Goal: Information Seeking & Learning: Learn about a topic

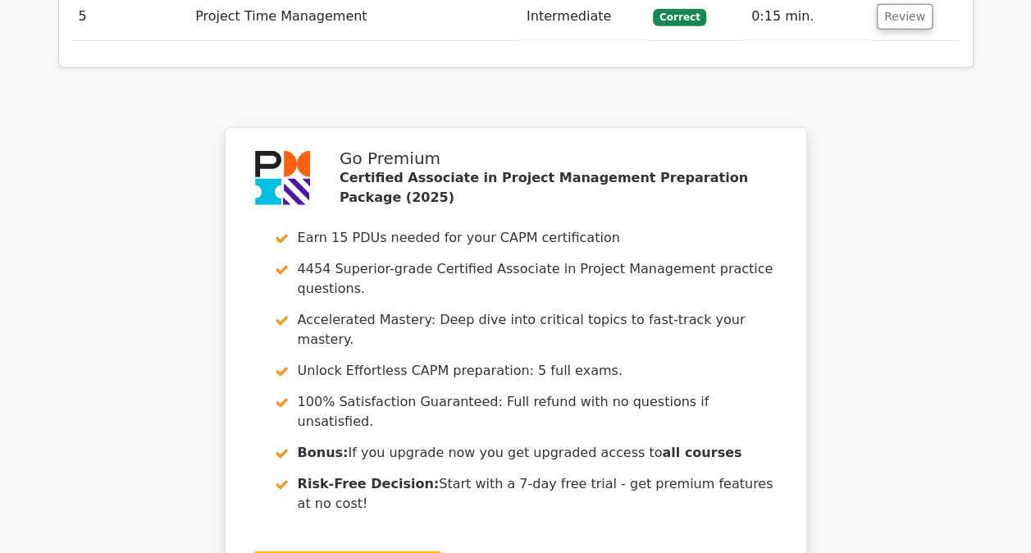
scroll to position [2418, 0]
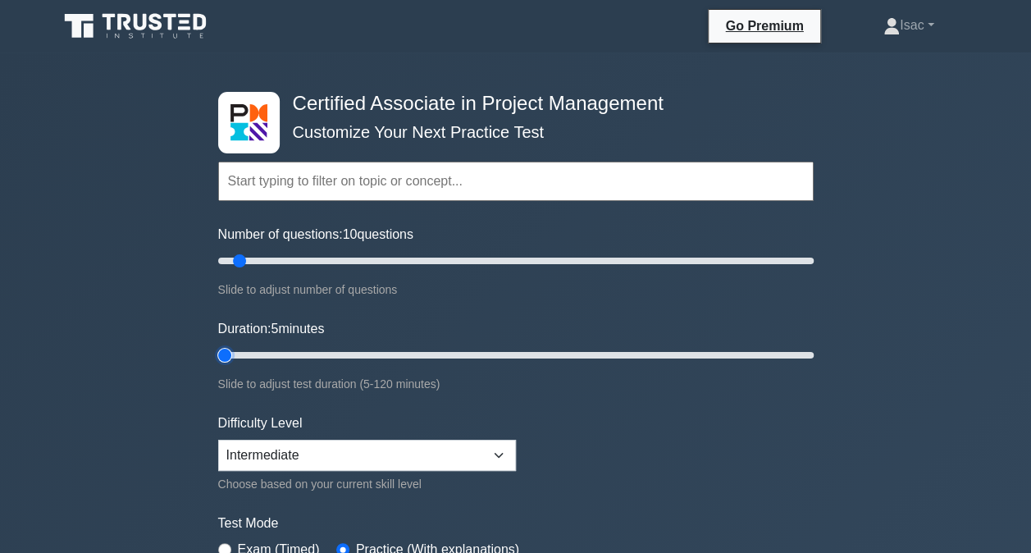
type input "5"
click at [233, 361] on input "Duration: 5 minutes" at bounding box center [515, 355] width 595 height 20
click at [228, 264] on input "Number of questions: 5 questions" at bounding box center [515, 261] width 595 height 20
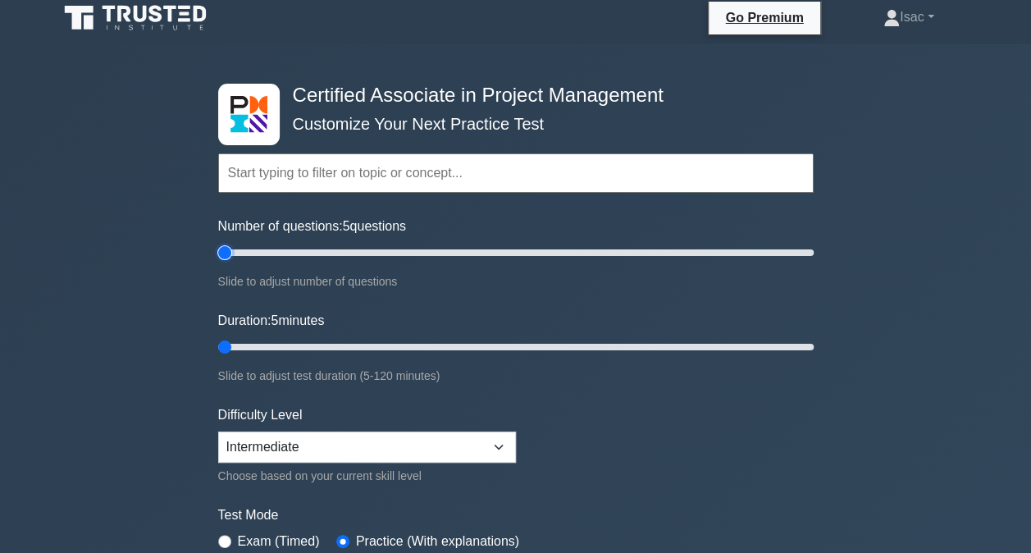
scroll to position [9, 0]
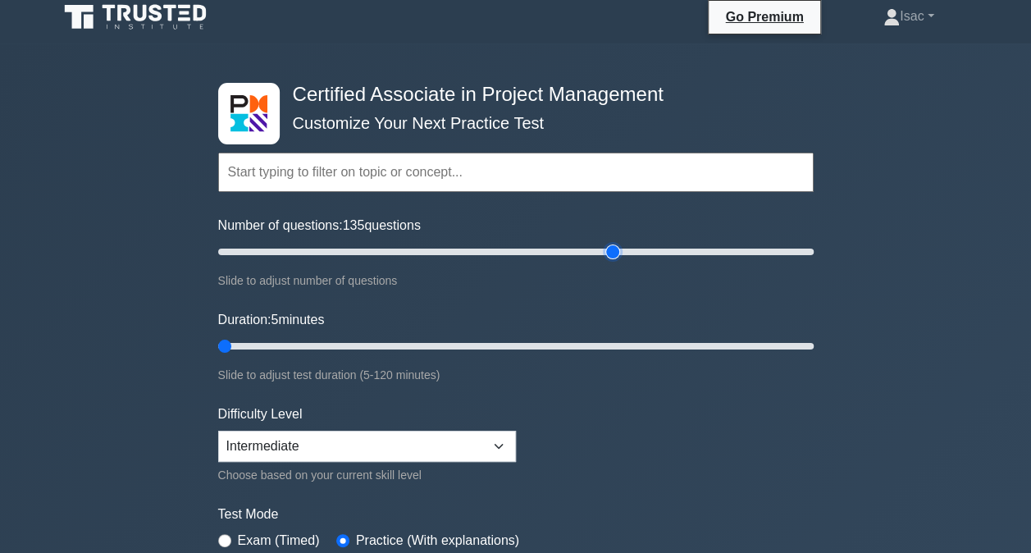
click at [609, 248] on input "Number of questions: 135 questions" at bounding box center [515, 252] width 595 height 20
drag, startPoint x: 717, startPoint y: 241, endPoint x: 743, endPoint y: 252, distance: 28.3
click at [743, 252] on input "Number of questions: 180 questions" at bounding box center [515, 252] width 595 height 20
click at [810, 249] on input "Number of questions: 200 questions" at bounding box center [515, 252] width 595 height 20
drag, startPoint x: 810, startPoint y: 249, endPoint x: 112, endPoint y: 364, distance: 707.5
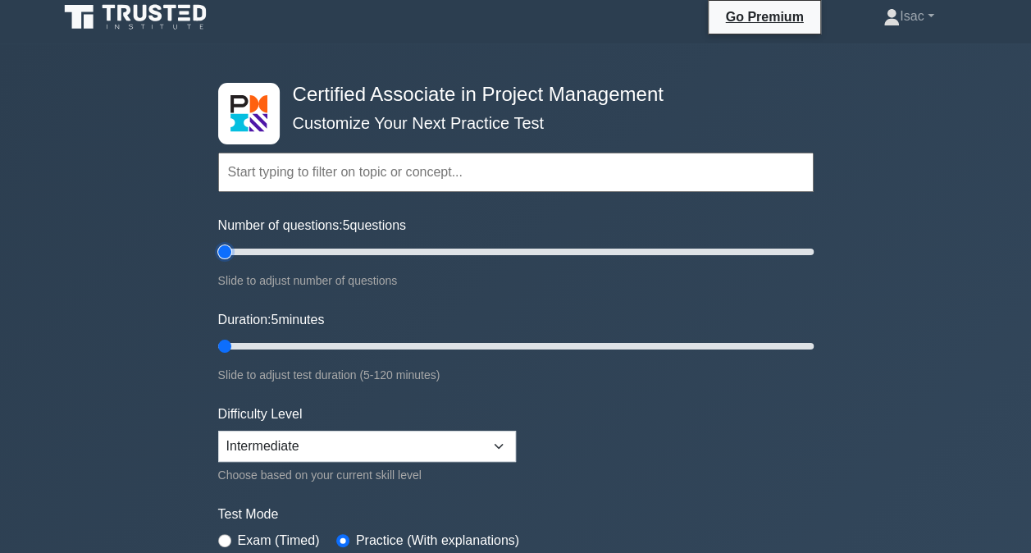
type input "5"
click at [218, 262] on input "Number of questions: 5 questions" at bounding box center [515, 252] width 595 height 20
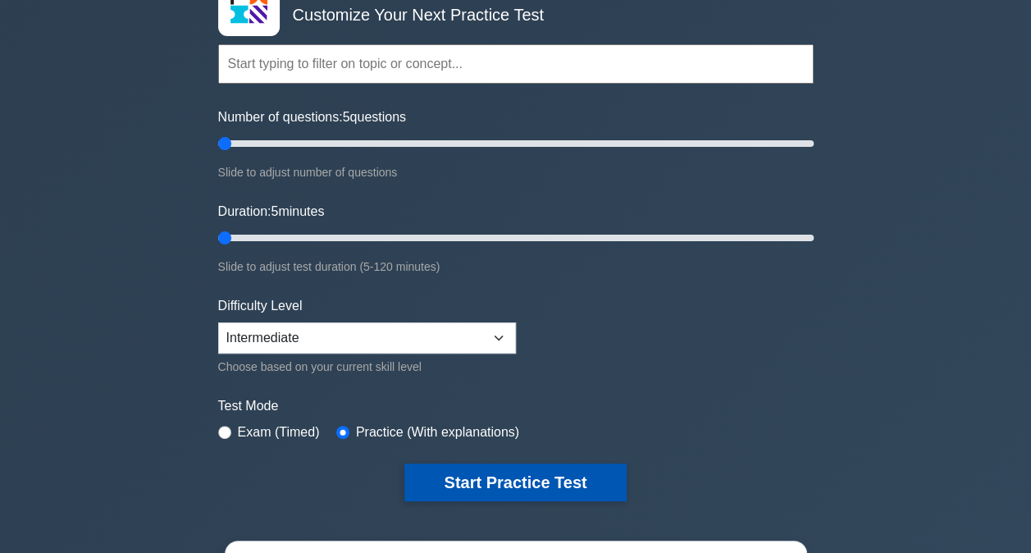
click at [504, 481] on button "Start Practice Test" at bounding box center [514, 482] width 221 height 38
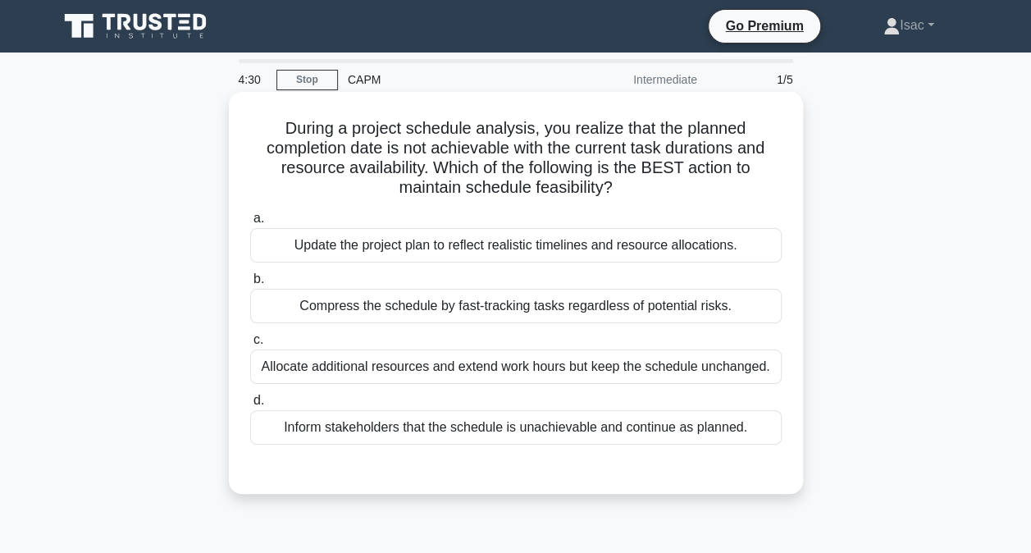
click at [525, 248] on div "Update the project plan to reflect realistic timelines and resource allocations." at bounding box center [515, 245] width 531 height 34
click at [250, 224] on input "a. Update the project plan to reflect realistic timelines and resource allocati…" at bounding box center [250, 218] width 0 height 11
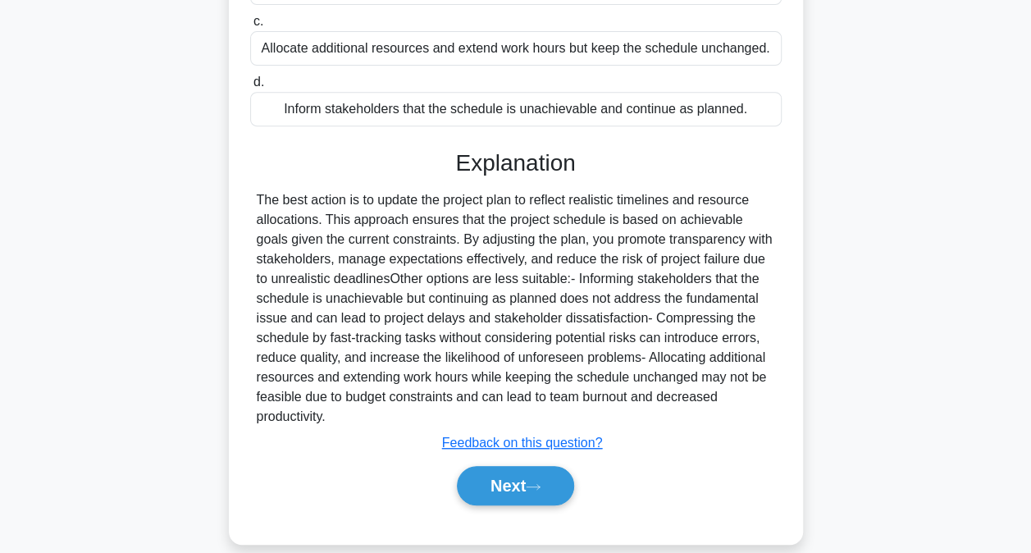
scroll to position [338, 0]
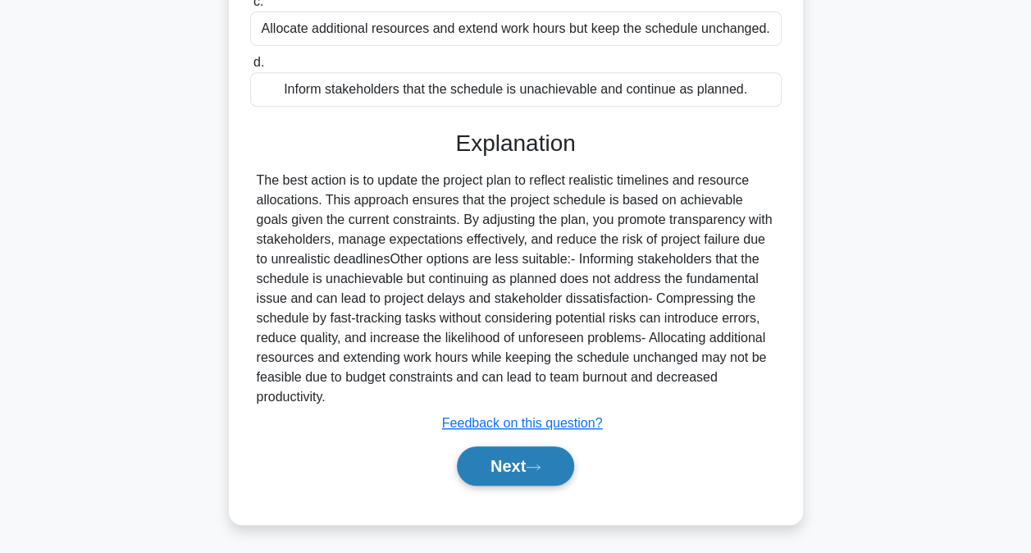
click at [517, 464] on button "Next" at bounding box center [515, 465] width 117 height 39
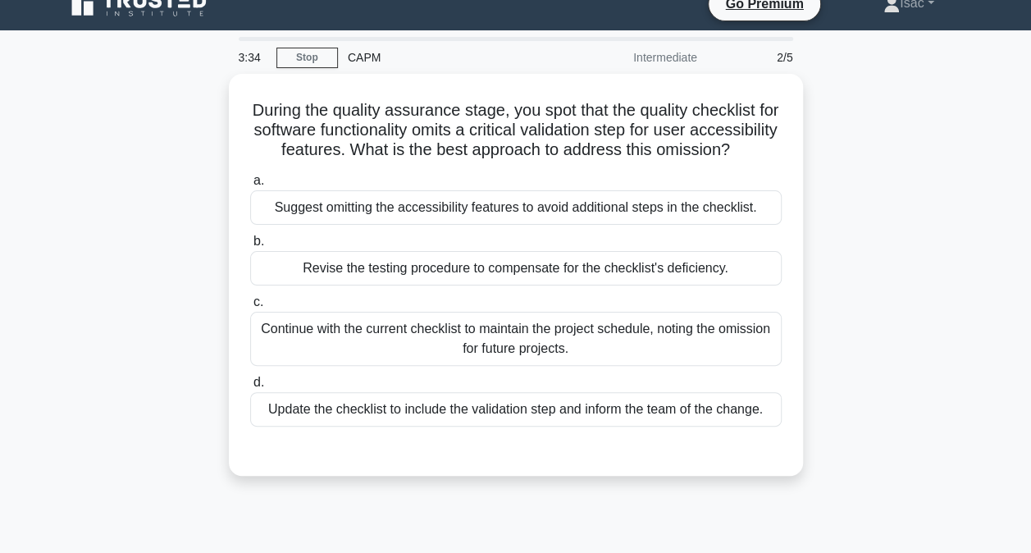
scroll to position [23, 0]
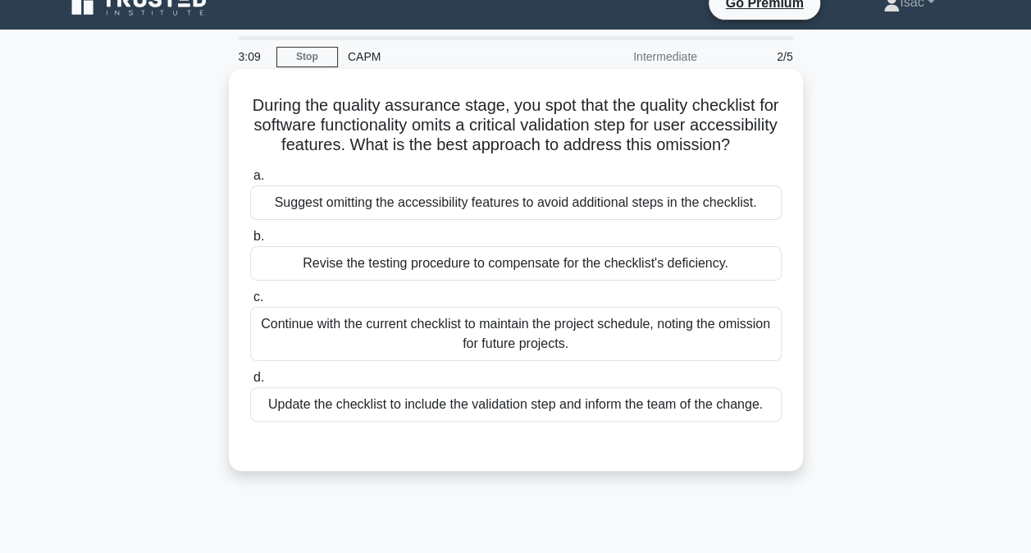
click at [553, 281] on div "Revise the testing procedure to compensate for the checklist's deficiency." at bounding box center [515, 263] width 531 height 34
click at [250, 242] on input "b. Revise the testing procedure to compensate for the checklist's deficiency." at bounding box center [250, 236] width 0 height 11
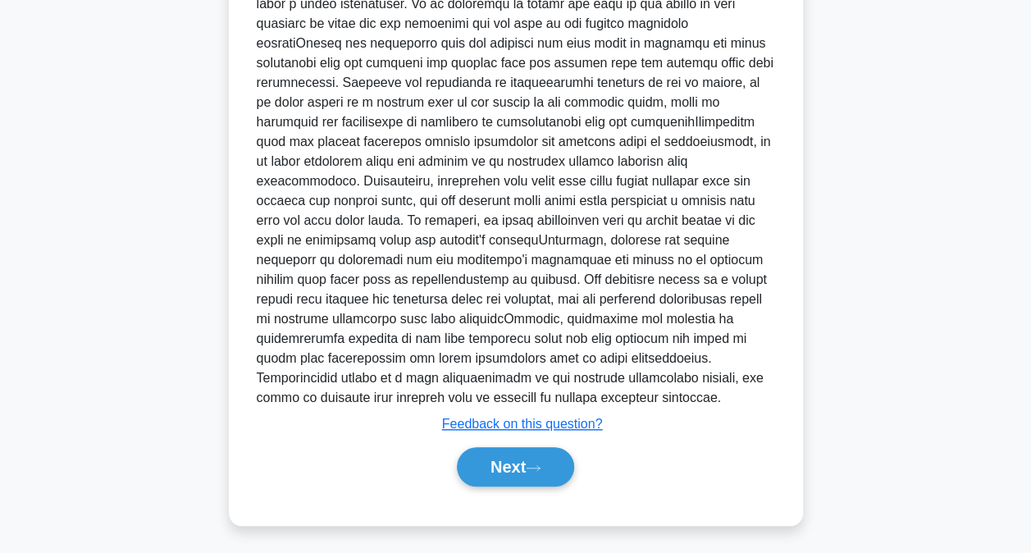
scroll to position [585, 0]
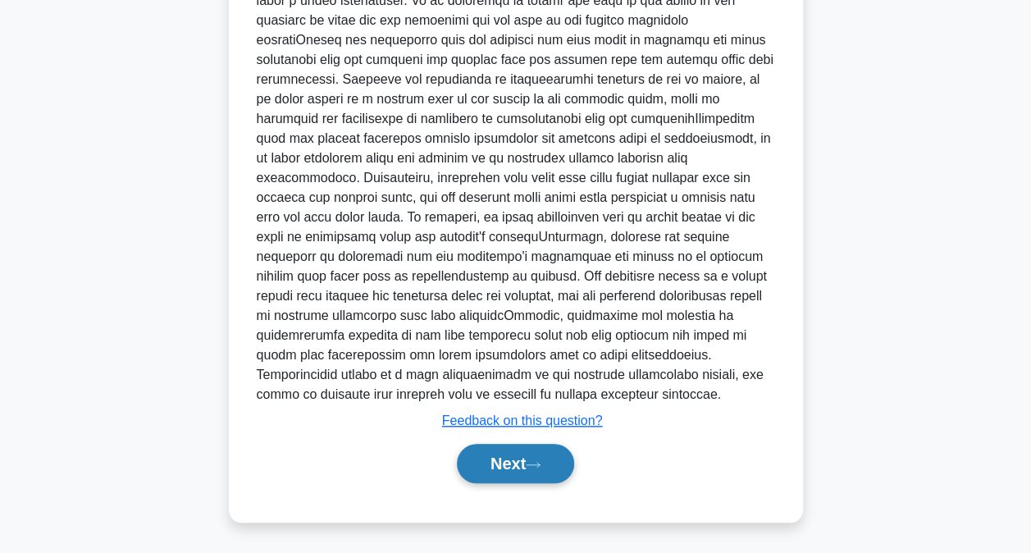
click at [555, 472] on button "Next" at bounding box center [515, 463] width 117 height 39
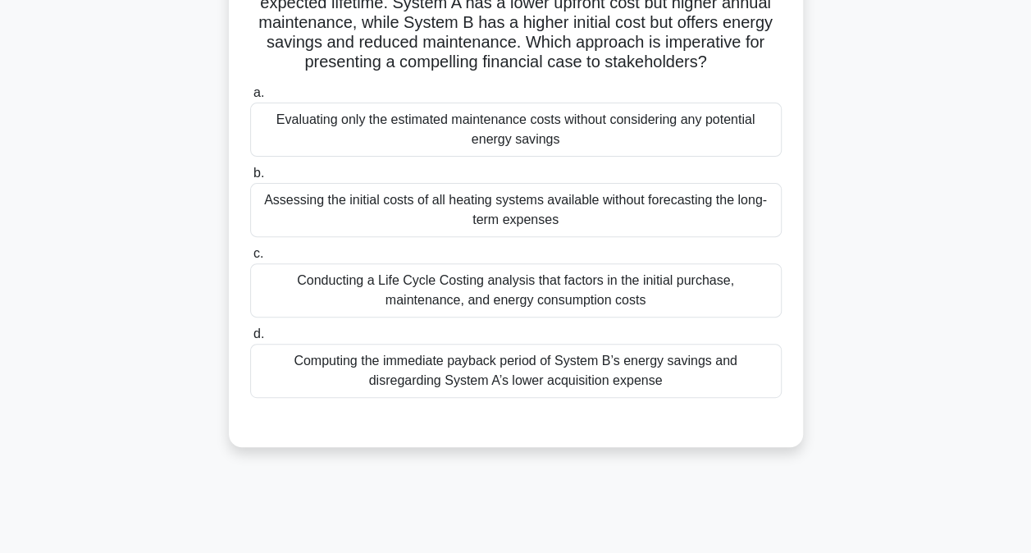
scroll to position [164, 0]
click at [554, 318] on div "Conducting a Life Cycle Costing analysis that factors in the initial purchase, …" at bounding box center [515, 291] width 531 height 54
click at [250, 260] on input "c. Conducting a Life Cycle Costing analysis that factors in the initial purchas…" at bounding box center [250, 254] width 0 height 11
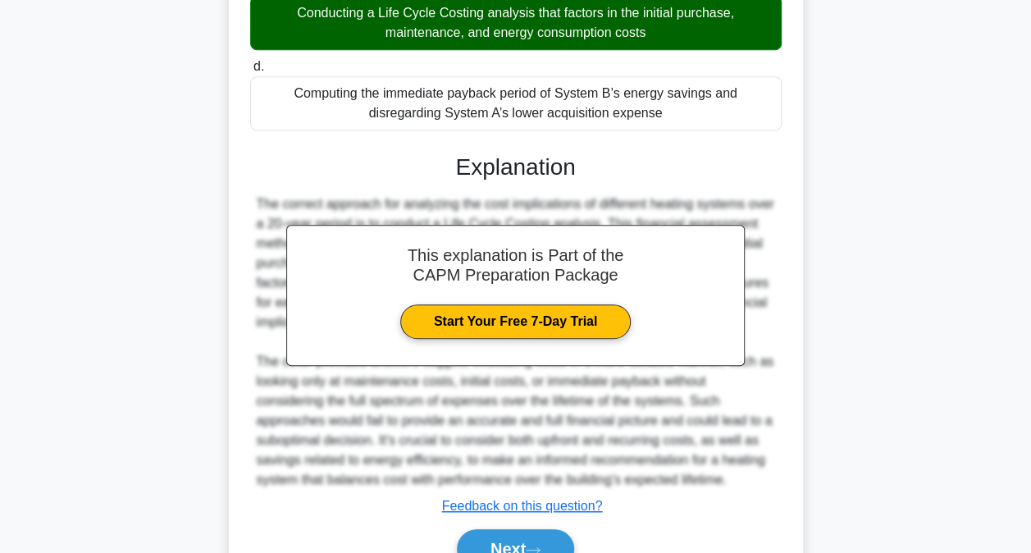
scroll to position [535, 0]
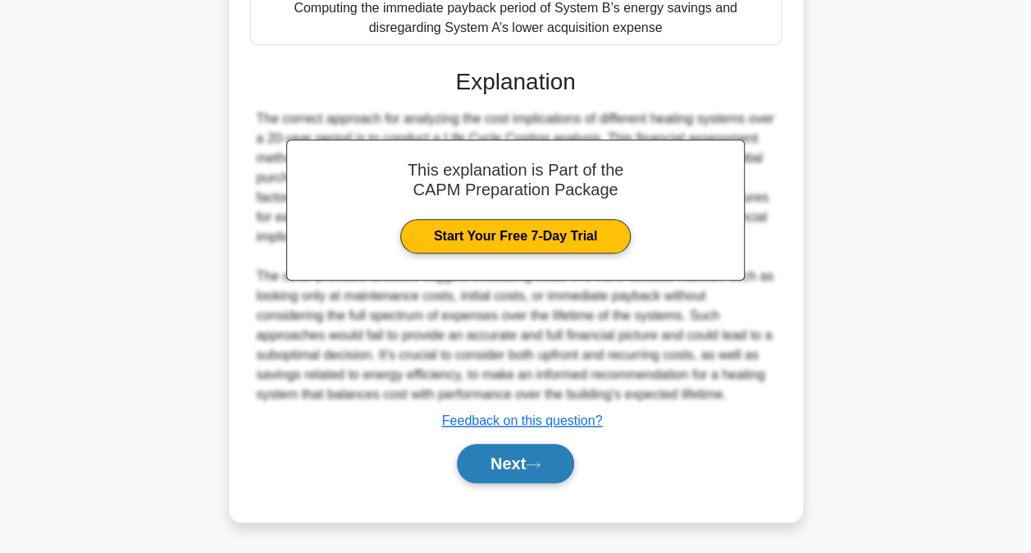
click at [534, 454] on button "Next" at bounding box center [515, 463] width 117 height 39
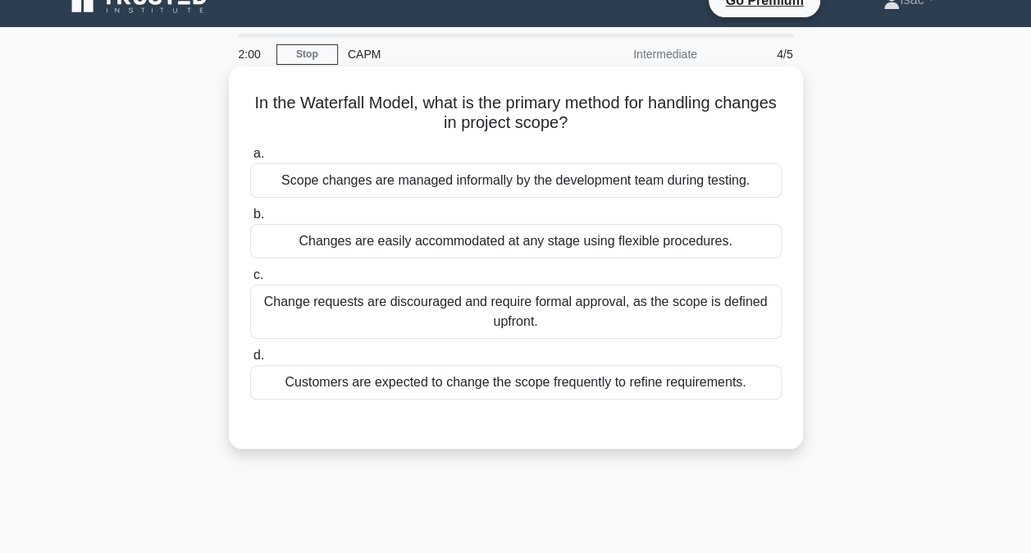
scroll to position [26, 0]
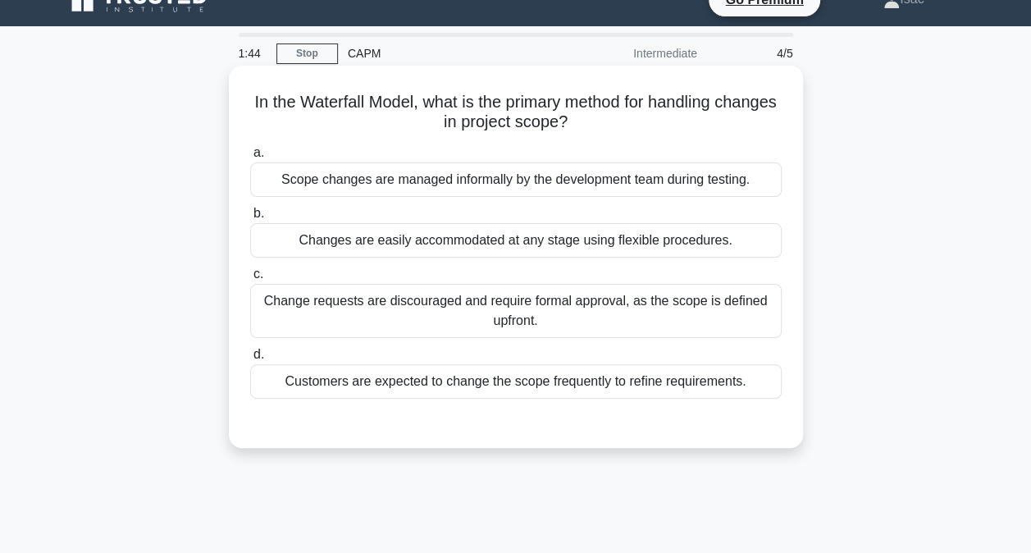
click at [590, 310] on div "Change requests are discouraged and require formal approval, as the scope is de…" at bounding box center [515, 311] width 531 height 54
click at [250, 280] on input "c. Change requests are discouraged and require formal approval, as the scope is…" at bounding box center [250, 274] width 0 height 11
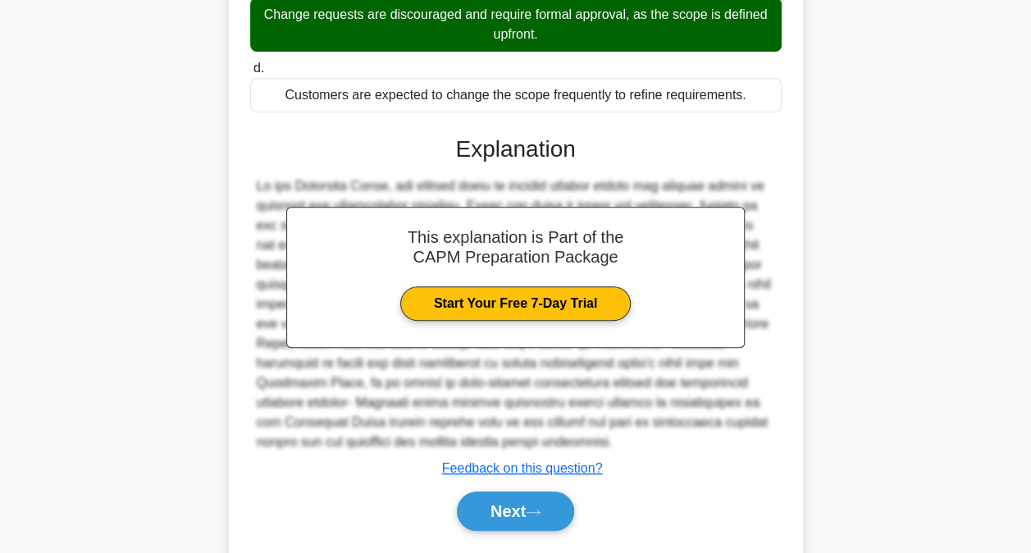
scroll to position [358, 0]
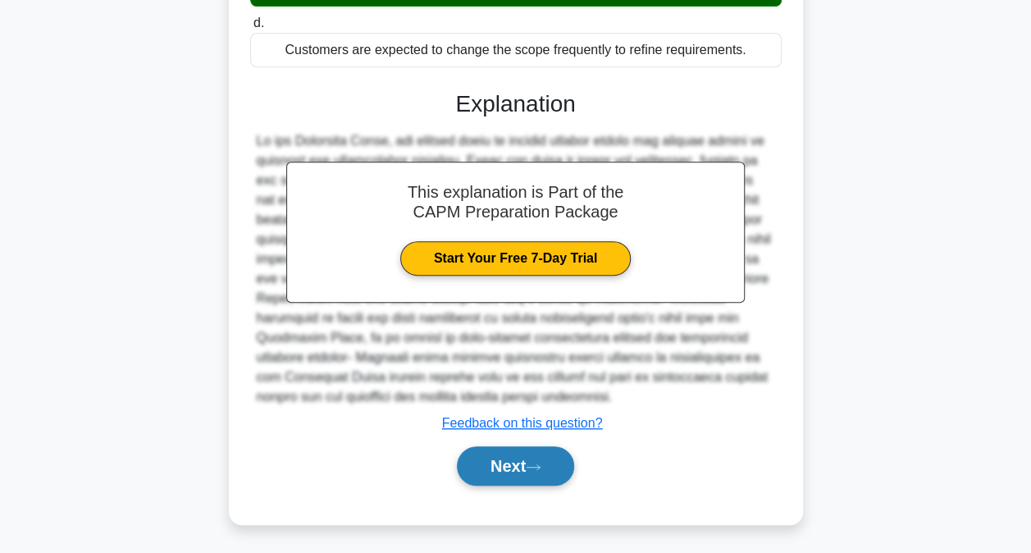
click at [523, 459] on button "Next" at bounding box center [515, 465] width 117 height 39
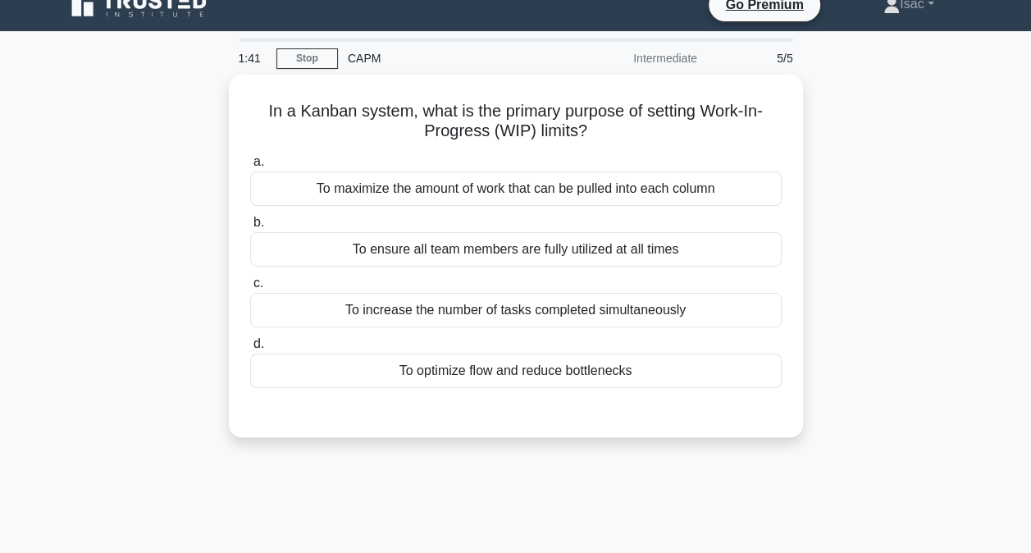
scroll to position [18, 0]
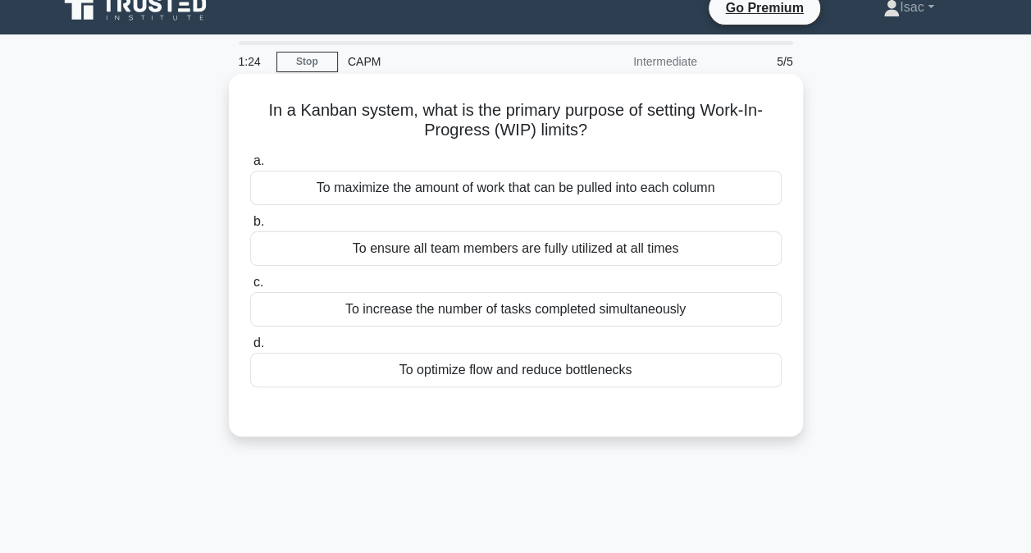
click at [602, 366] on div "To optimize flow and reduce bottlenecks" at bounding box center [515, 370] width 531 height 34
click at [250, 349] on input "d. To optimize flow and reduce bottlenecks" at bounding box center [250, 343] width 0 height 11
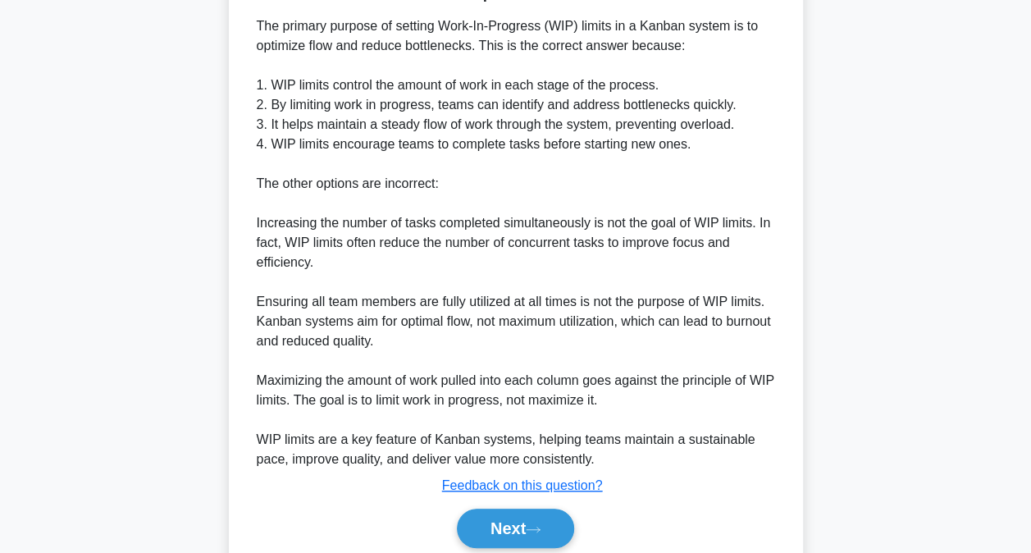
scroll to position [515, 0]
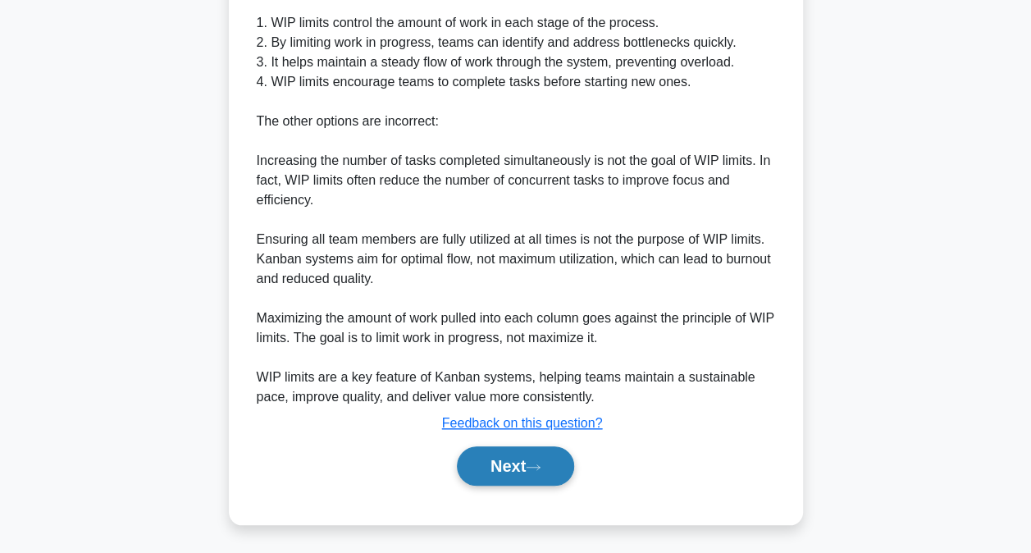
click at [494, 463] on button "Next" at bounding box center [515, 465] width 117 height 39
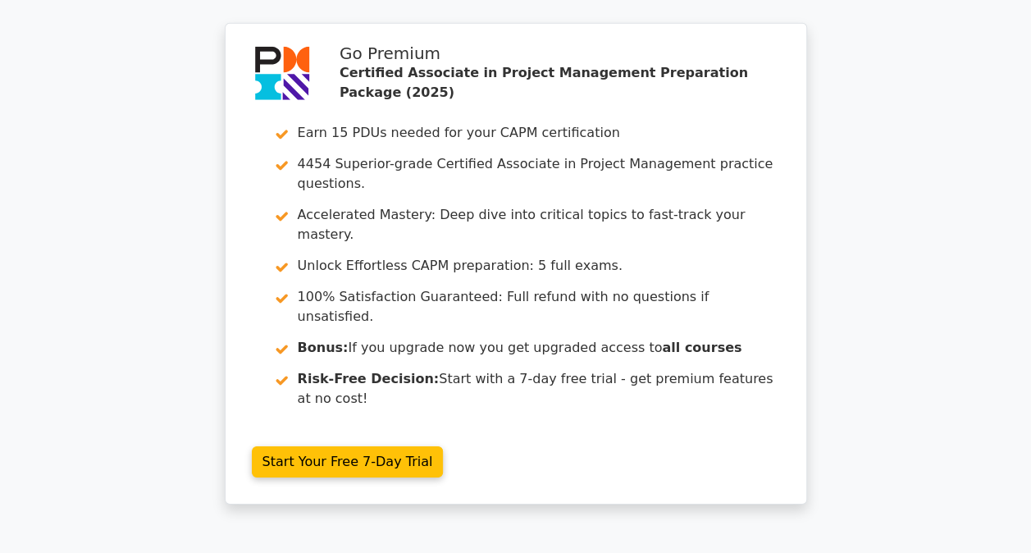
scroll to position [2543, 0]
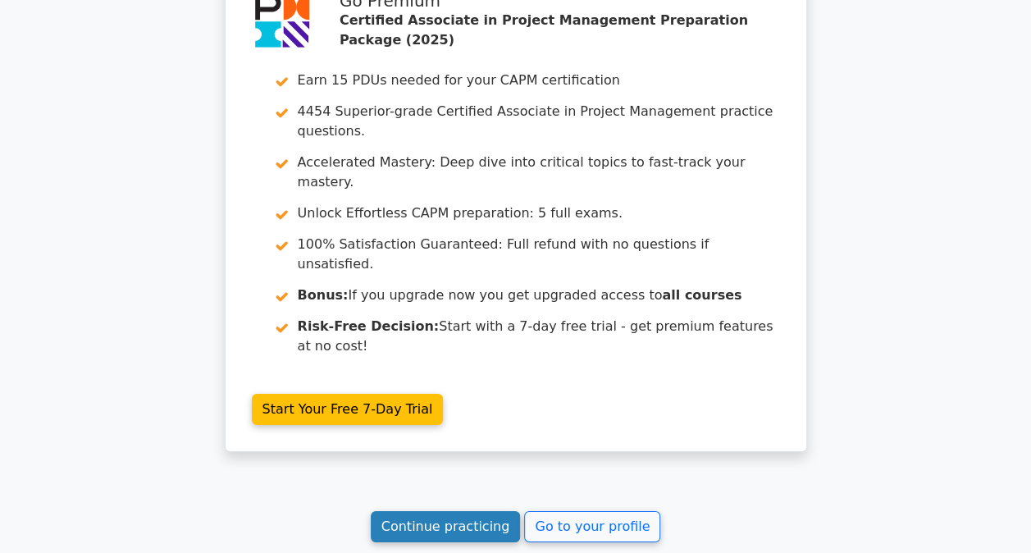
click at [427, 511] on link "Continue practicing" at bounding box center [446, 526] width 150 height 31
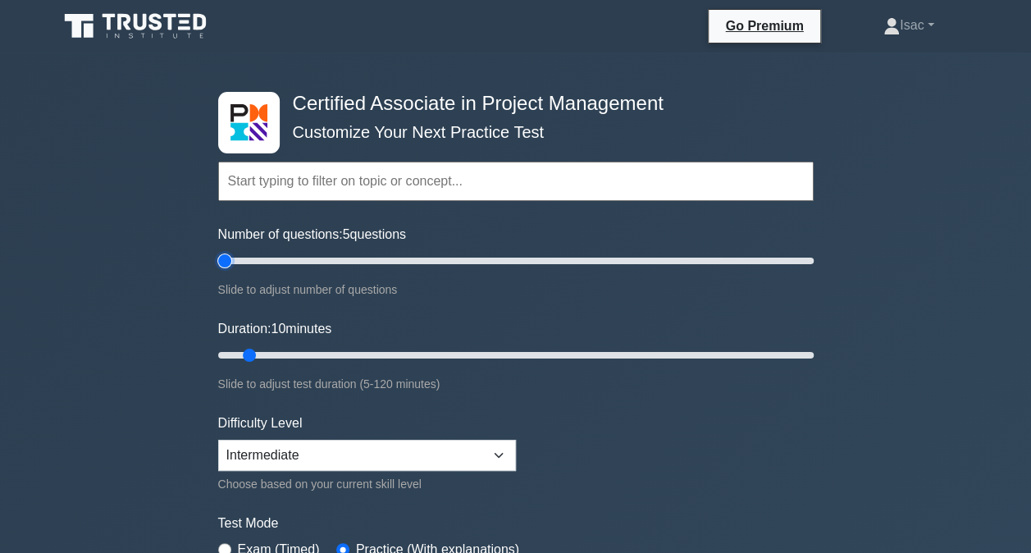
type input "5"
click at [230, 256] on input "Number of questions: 5 questions" at bounding box center [515, 261] width 595 height 20
type input "5"
click at [226, 362] on input "Duration: 10 minutes" at bounding box center [515, 355] width 595 height 20
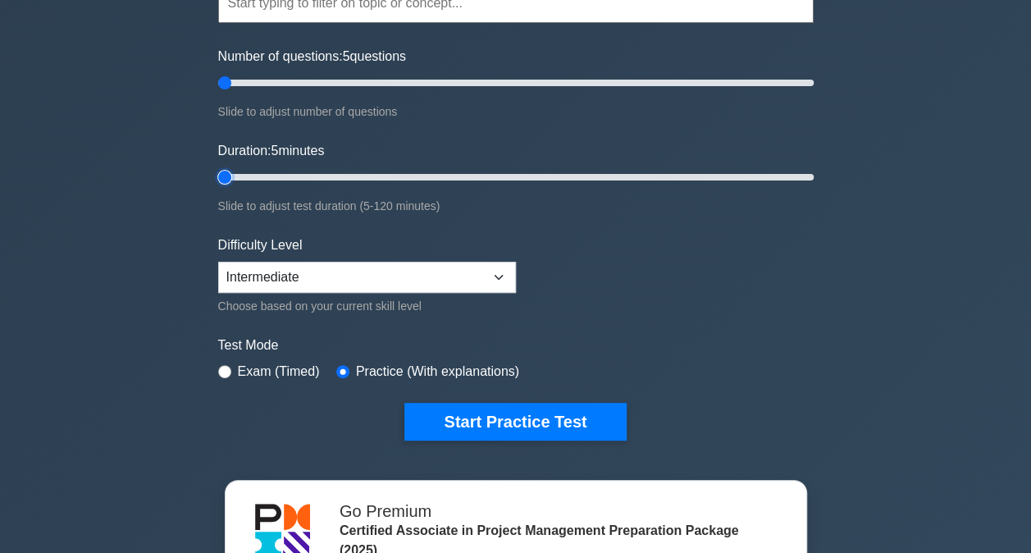
scroll to position [206, 0]
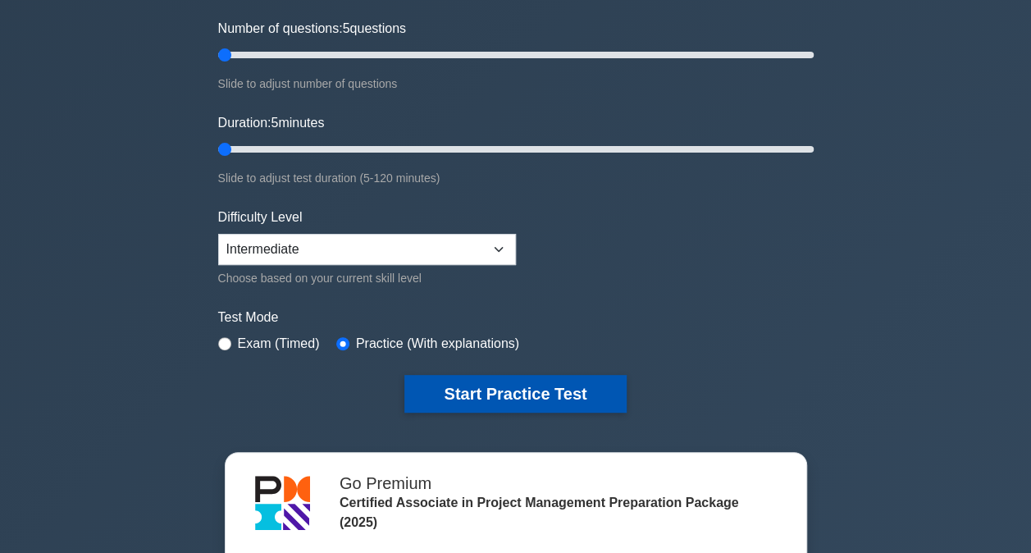
click at [439, 395] on button "Start Practice Test" at bounding box center [514, 394] width 221 height 38
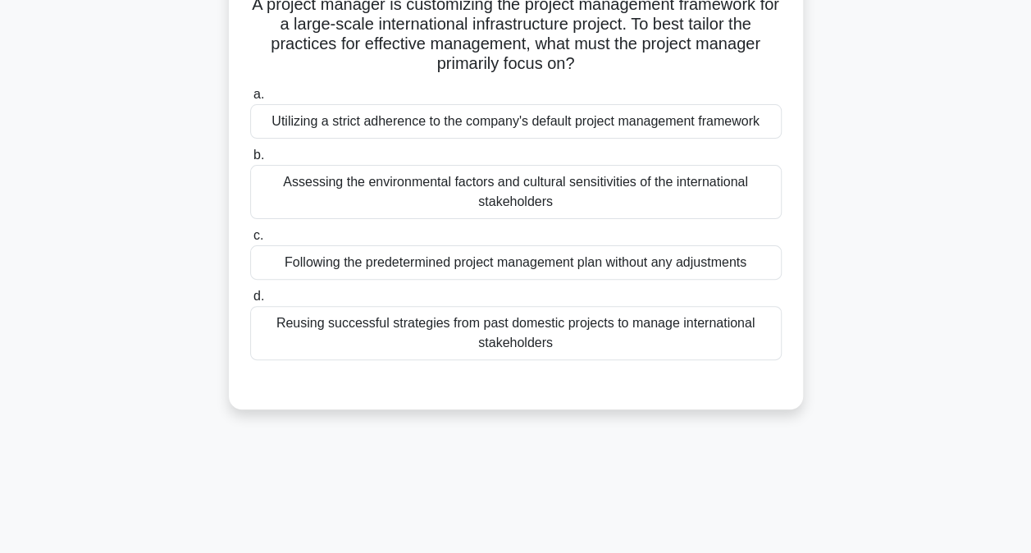
scroll to position [126, 0]
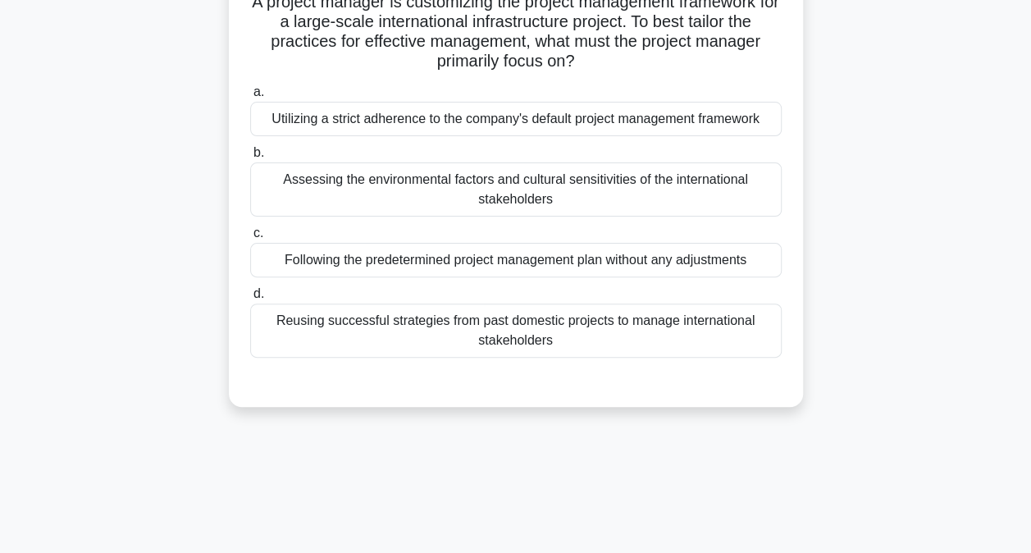
click at [583, 331] on div "Reusing successful strategies from past domestic projects to manage internation…" at bounding box center [515, 330] width 531 height 54
click at [250, 299] on input "d. Reusing successful strategies from past domestic projects to manage internat…" at bounding box center [250, 294] width 0 height 11
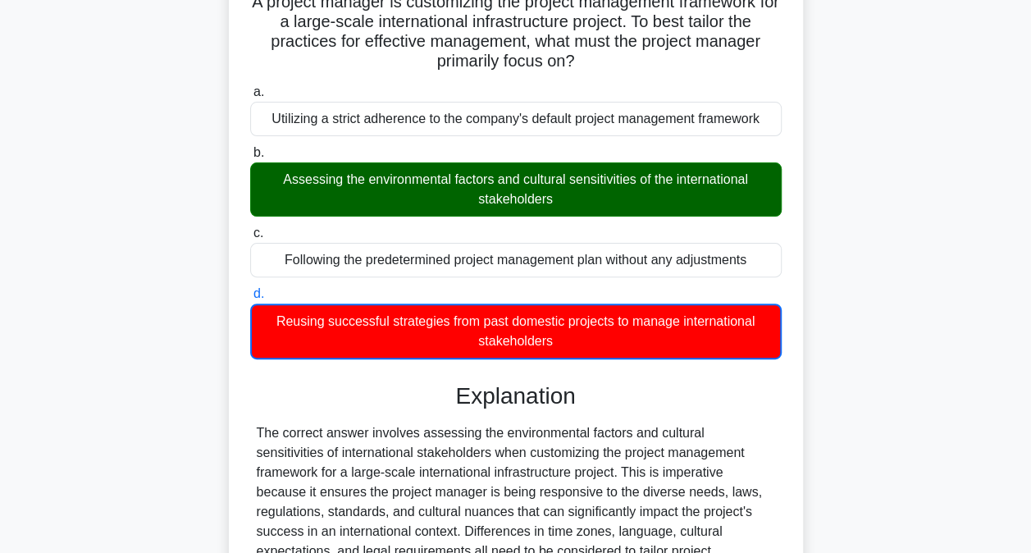
drag, startPoint x: 583, startPoint y: 331, endPoint x: 568, endPoint y: 361, distance: 33.4
click at [568, 361] on div "a. Utilizing a strict adherence to the company's default project management fra…" at bounding box center [515, 221] width 551 height 284
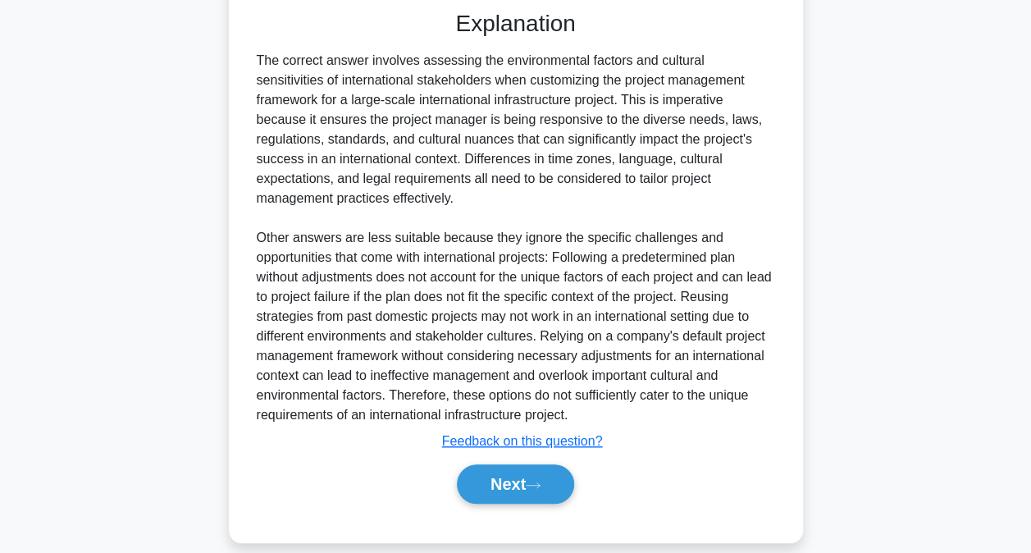
scroll to position [500, 0]
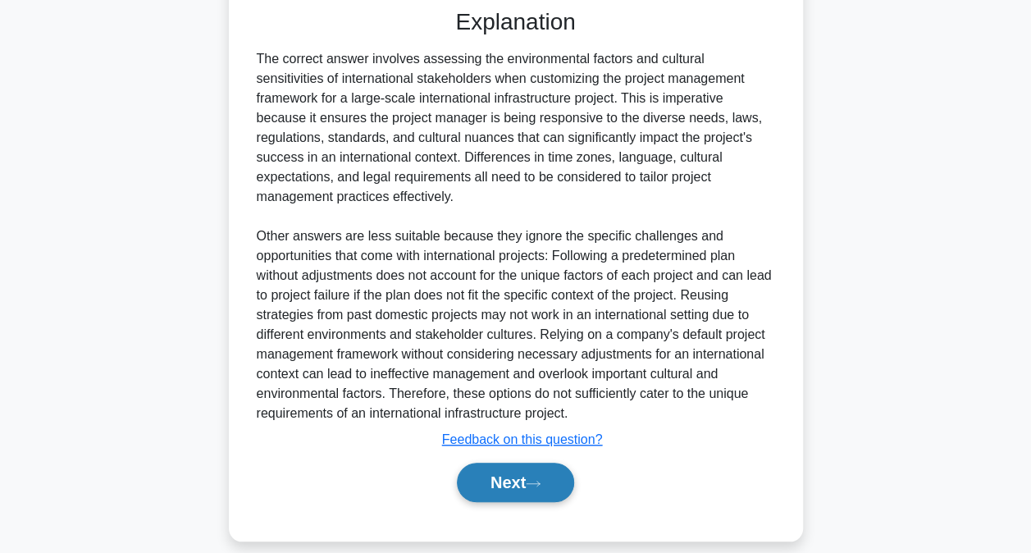
click at [485, 482] on button "Next" at bounding box center [515, 482] width 117 height 39
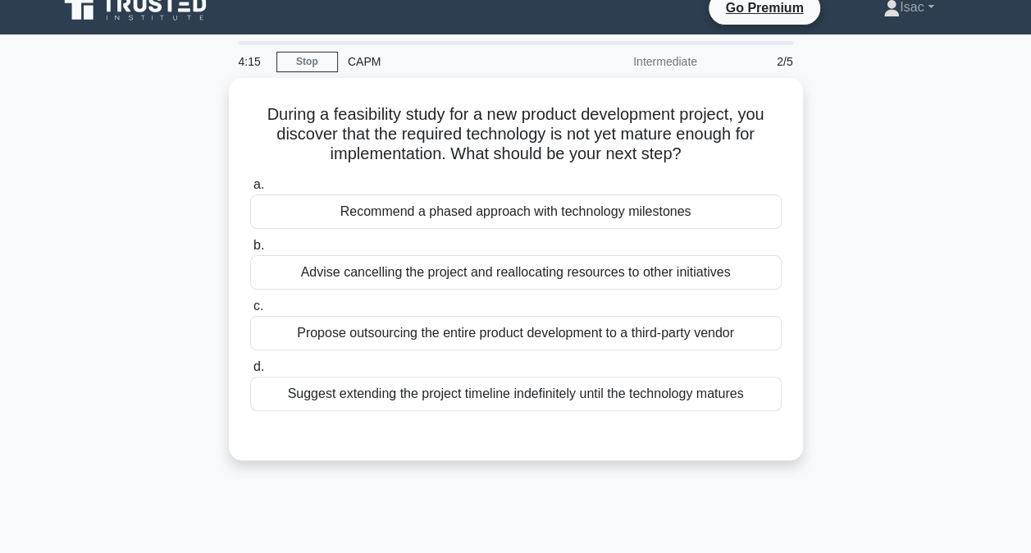
scroll to position [0, 0]
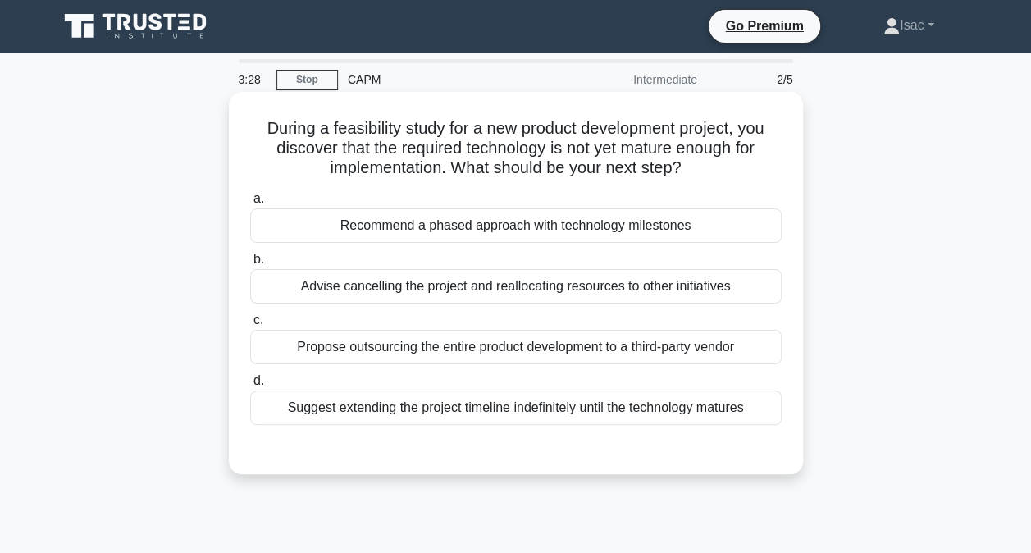
click at [569, 401] on div "Suggest extending the project timeline indefinitely until the technology matures" at bounding box center [515, 407] width 531 height 34
click at [250, 386] on input "d. Suggest extending the project timeline indefinitely until the technology mat…" at bounding box center [250, 381] width 0 height 11
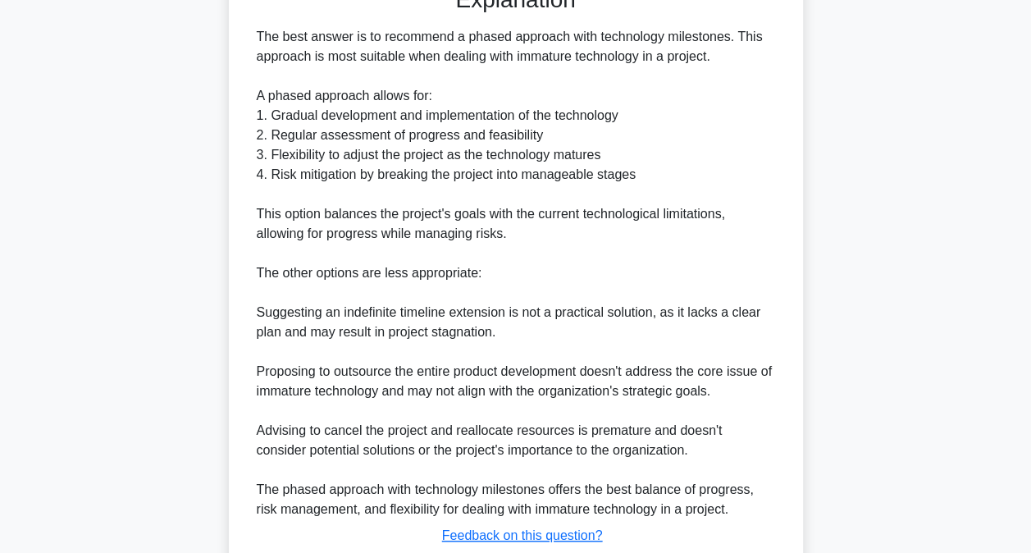
scroll to position [577, 0]
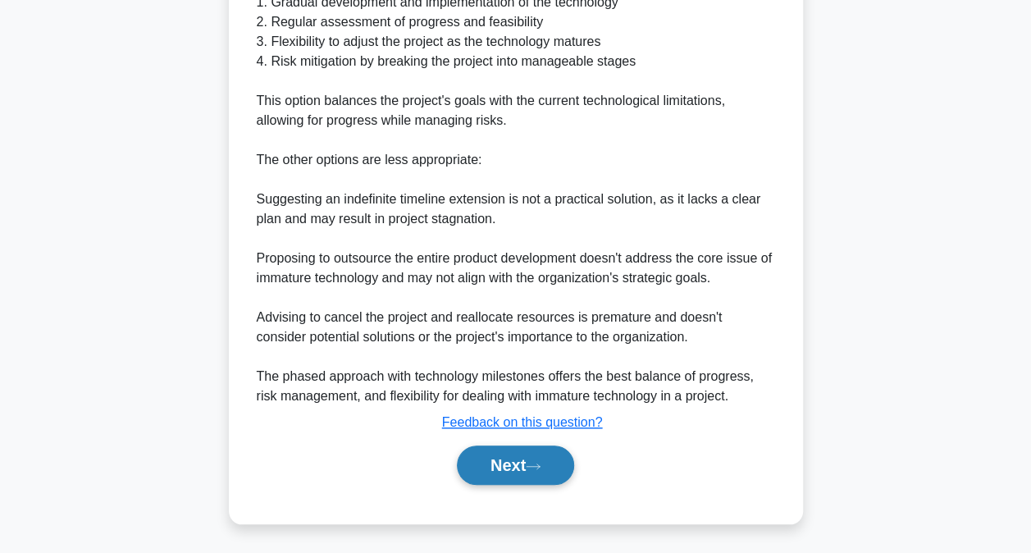
click at [499, 467] on button "Next" at bounding box center [515, 464] width 117 height 39
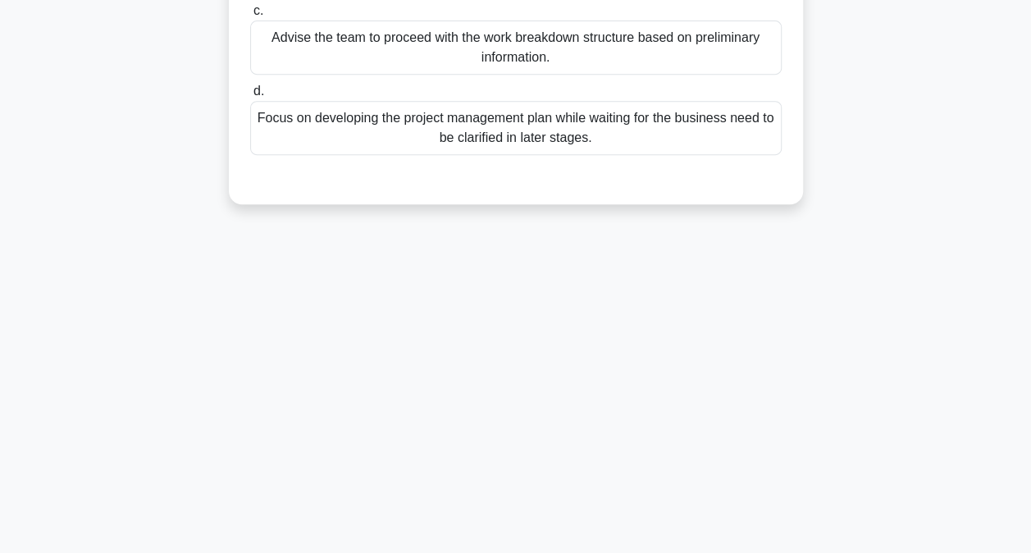
scroll to position [333, 0]
click at [499, 467] on div "3:23 Stop CAPM Intermediate 3/5 Select the action that best aligns with the 'in…" at bounding box center [515, 136] width 935 height 820
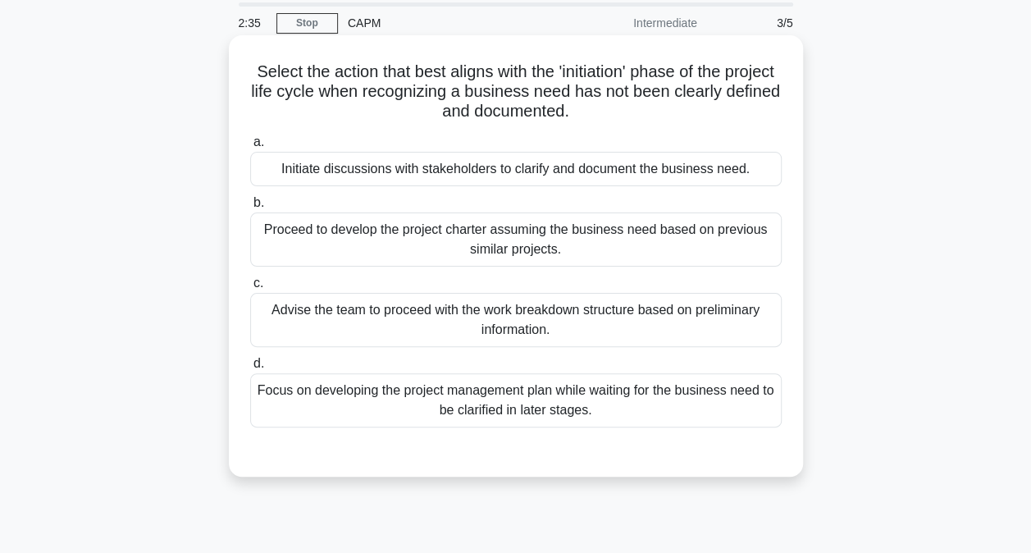
scroll to position [57, 0]
click at [529, 177] on div "Initiate discussions with stakeholders to clarify and document the business nee…" at bounding box center [515, 168] width 531 height 34
click at [250, 147] on input "a. Initiate discussions with stakeholders to clarify and document the business …" at bounding box center [250, 141] width 0 height 11
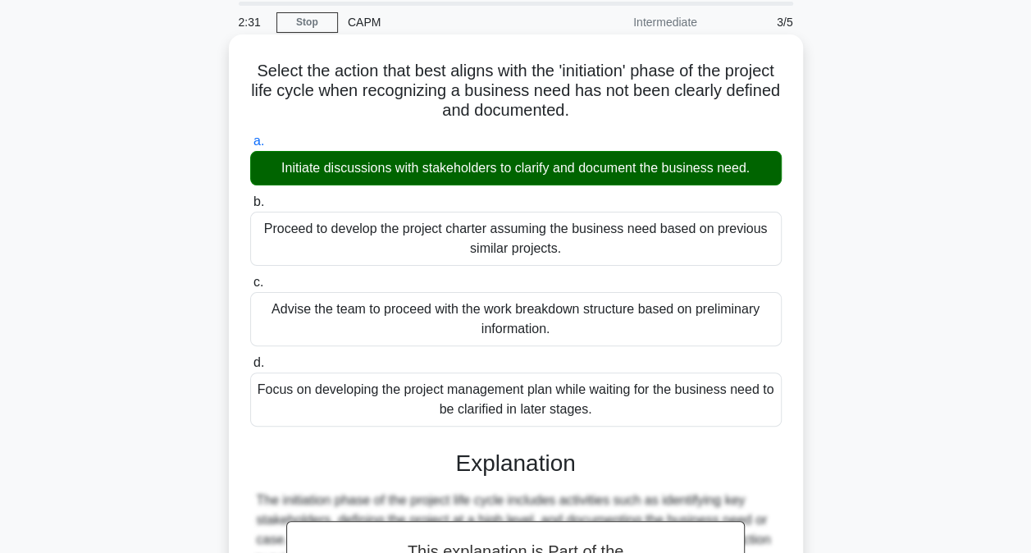
scroll to position [417, 0]
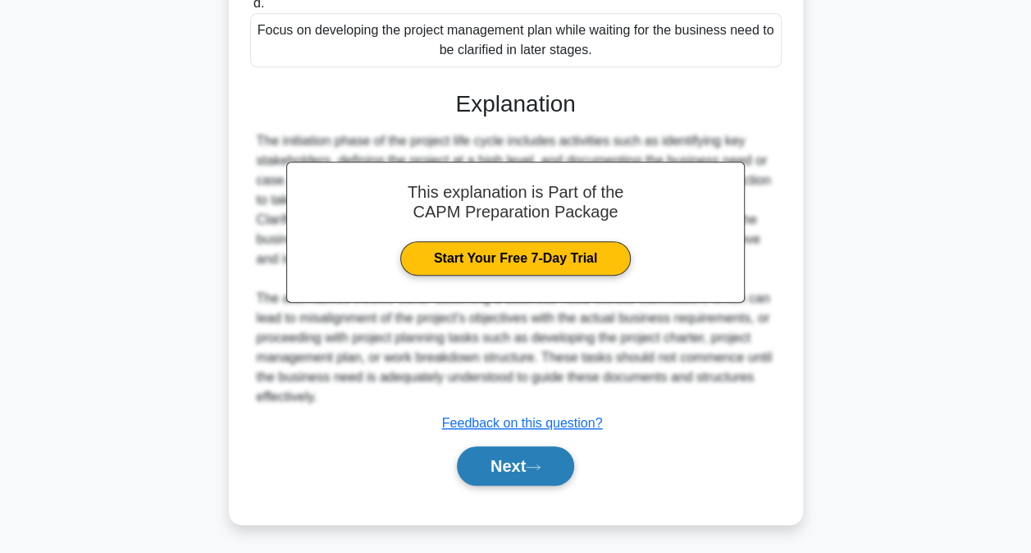
click at [504, 446] on button "Next" at bounding box center [515, 465] width 117 height 39
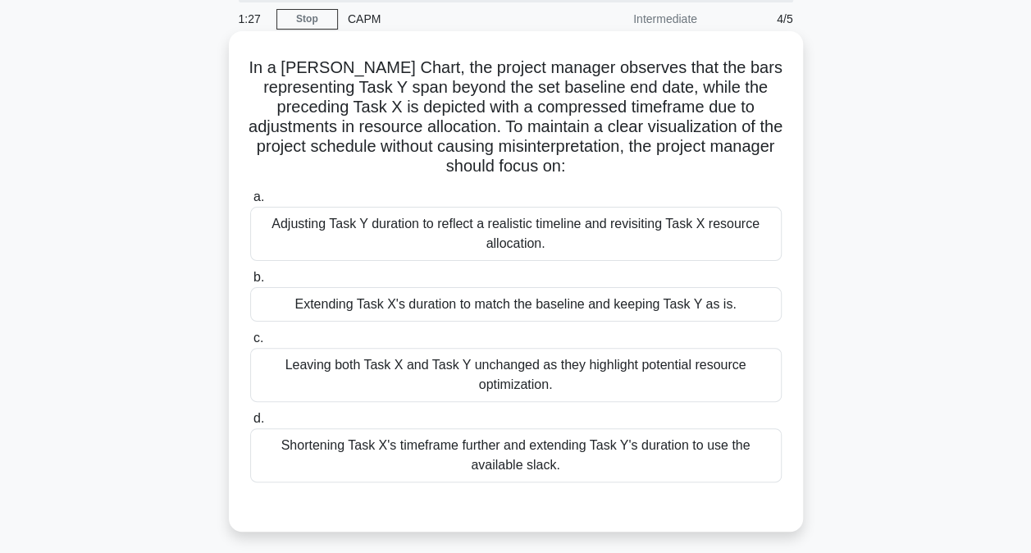
scroll to position [60, 0]
click at [577, 241] on div "Adjusting Task Y duration to reflect a realistic timeline and revisiting Task X…" at bounding box center [515, 235] width 531 height 54
click at [250, 203] on input "a. Adjusting Task Y duration to reflect a realistic timeline and revisiting Tas…" at bounding box center [250, 198] width 0 height 11
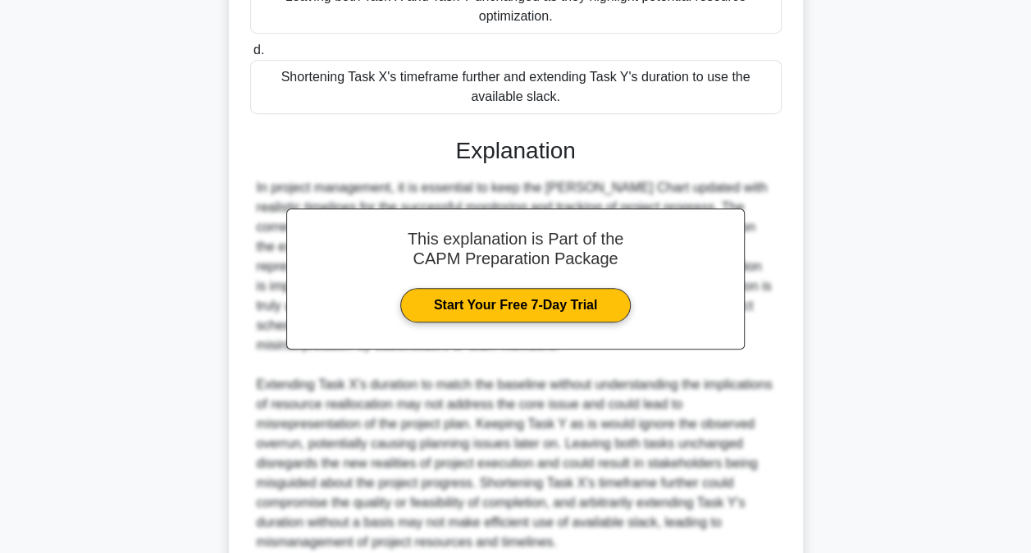
scroll to position [574, 0]
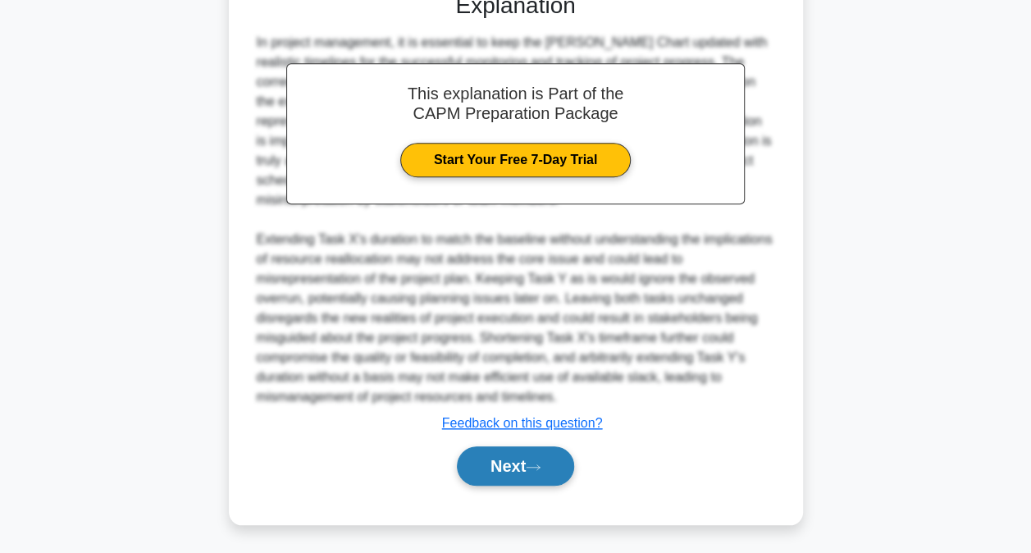
click at [522, 469] on button "Next" at bounding box center [515, 465] width 117 height 39
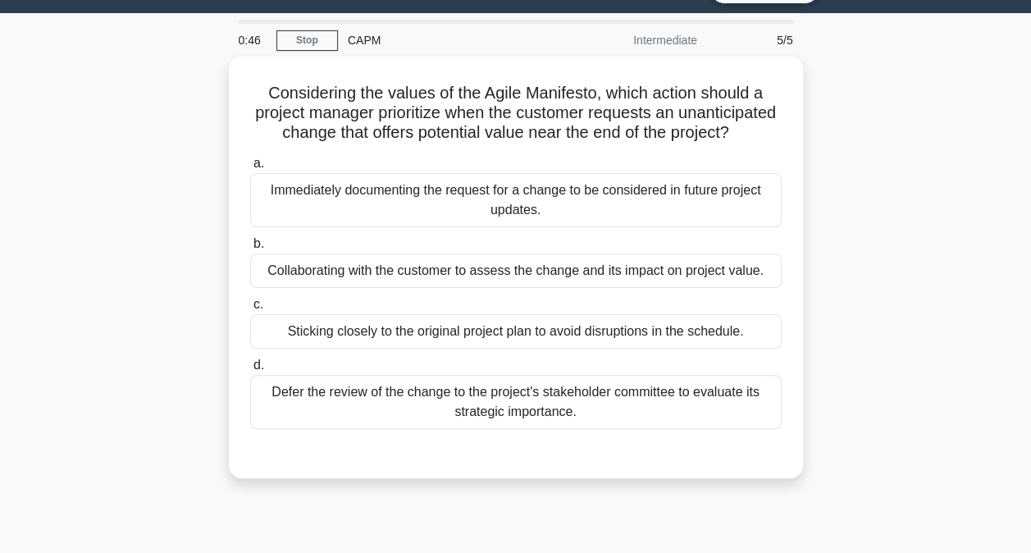
scroll to position [39, 0]
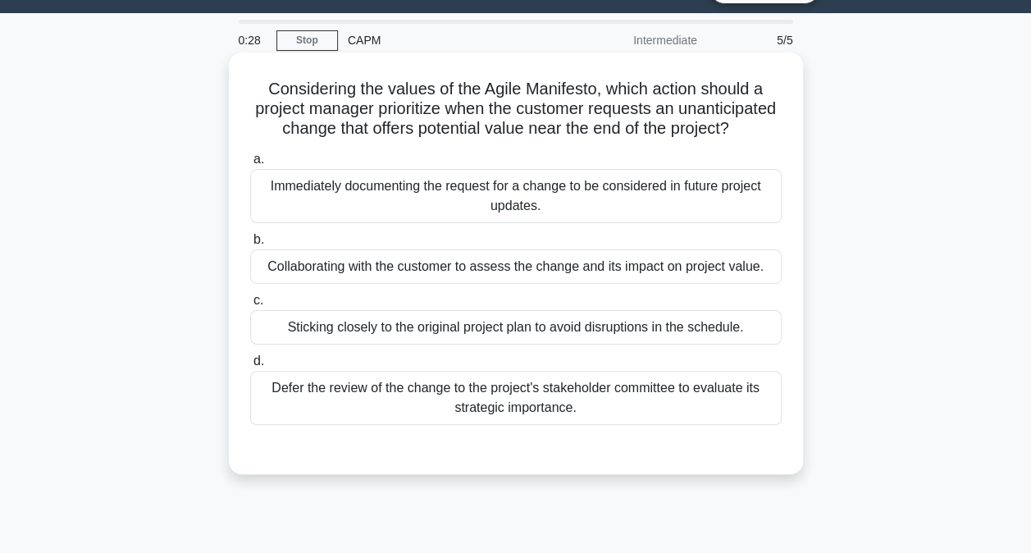
click at [528, 284] on div "Collaborating with the customer to assess the change and its impact on project …" at bounding box center [515, 266] width 531 height 34
click at [250, 245] on input "b. Collaborating with the customer to assess the change and its impact on proje…" at bounding box center [250, 240] width 0 height 11
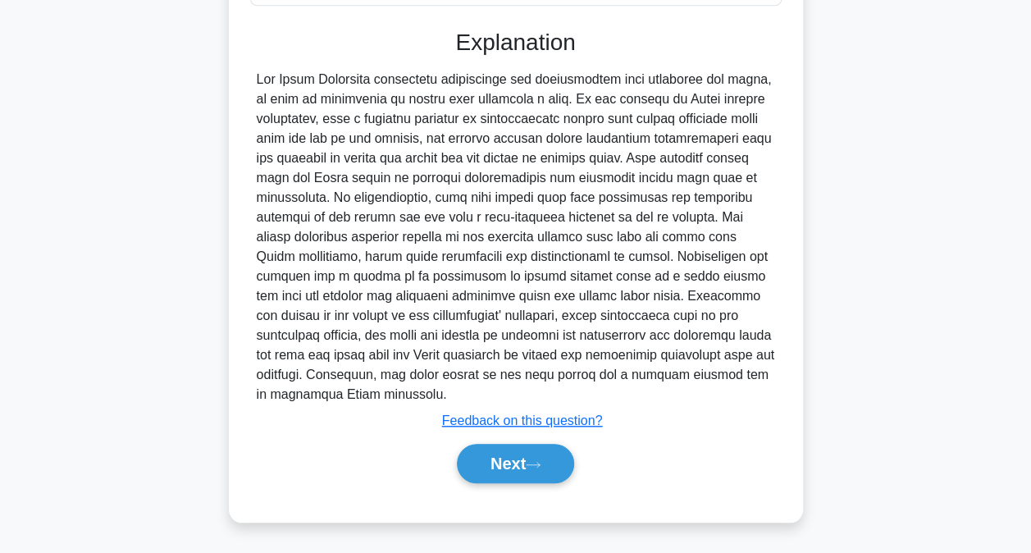
scroll to position [464, 0]
click at [495, 481] on button "Next" at bounding box center [515, 463] width 117 height 39
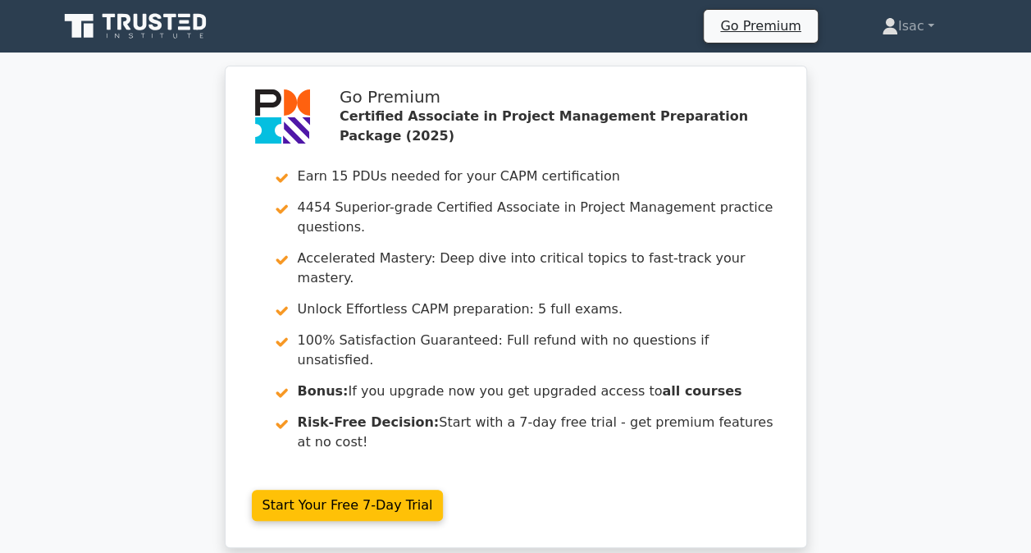
scroll to position [490, 0]
